Goal: Information Seeking & Learning: Find specific fact

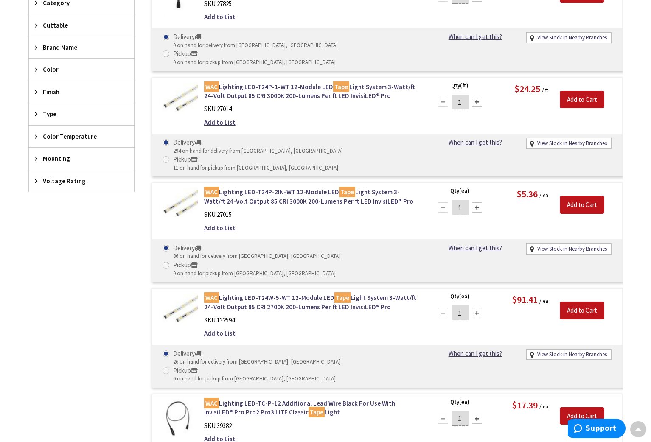
type input "CT-[GEOGRAPHIC_DATA], [GEOGRAPHIC_DATA]"
click at [294, 82] on link "WAC Lighting LED-T24P-1-WT 12-Module LED Tape Light System 3-Watt/ft 24-Volt Ou…" at bounding box center [312, 91] width 216 height 18
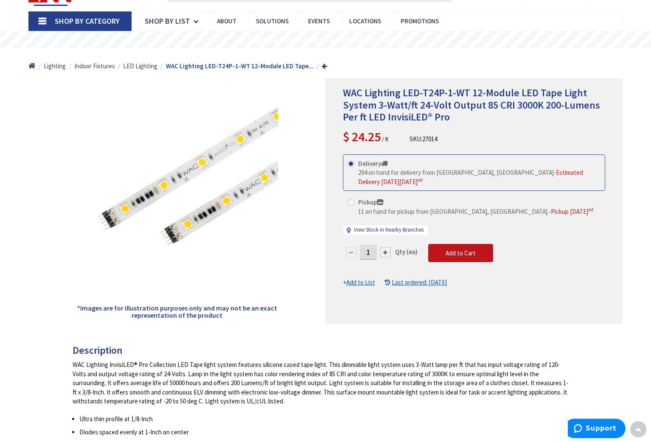
scroll to position [14, 0]
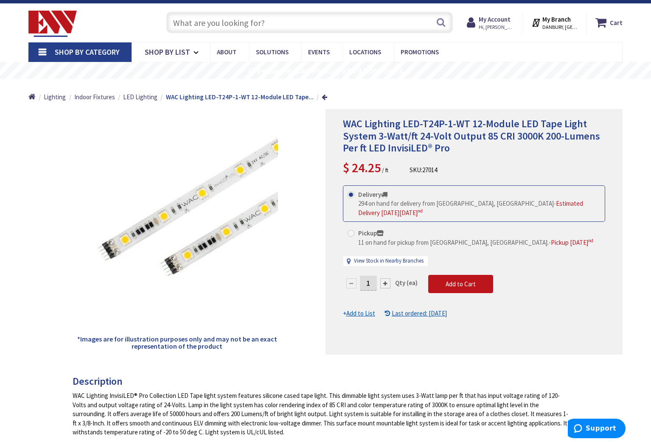
click at [189, 23] on input "text" at bounding box center [309, 22] width 287 height 21
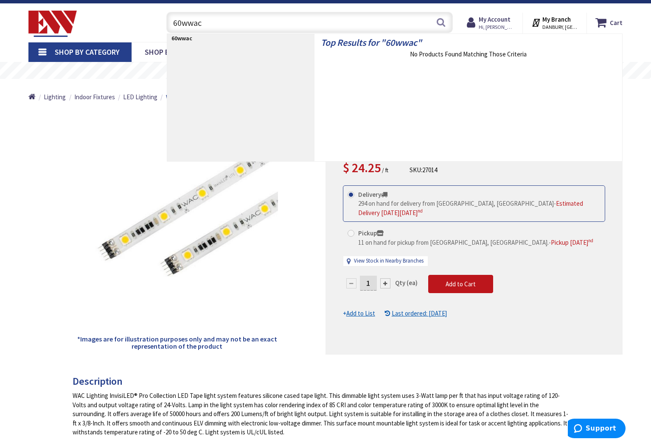
click at [186, 23] on input "60wwac" at bounding box center [309, 22] width 287 height 21
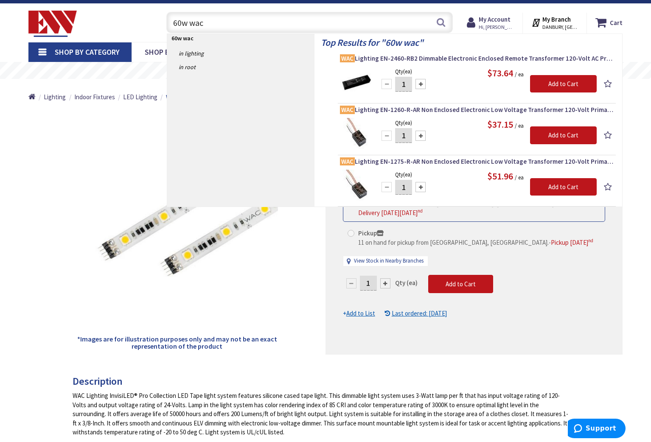
click at [203, 29] on input "60w wac" at bounding box center [309, 22] width 287 height 21
type input "6"
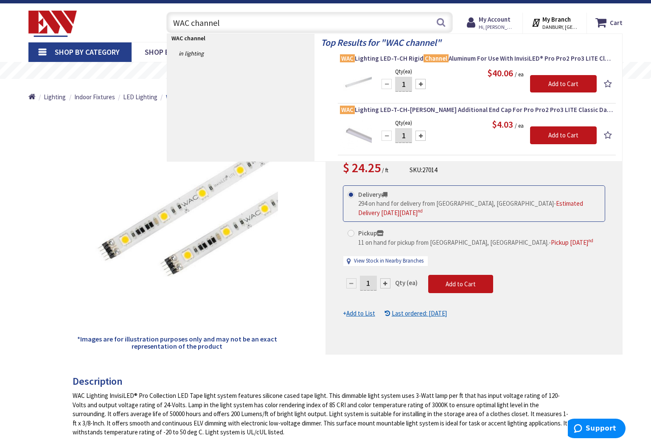
type input "WAC channel"
